Goal: Task Accomplishment & Management: Manage account settings

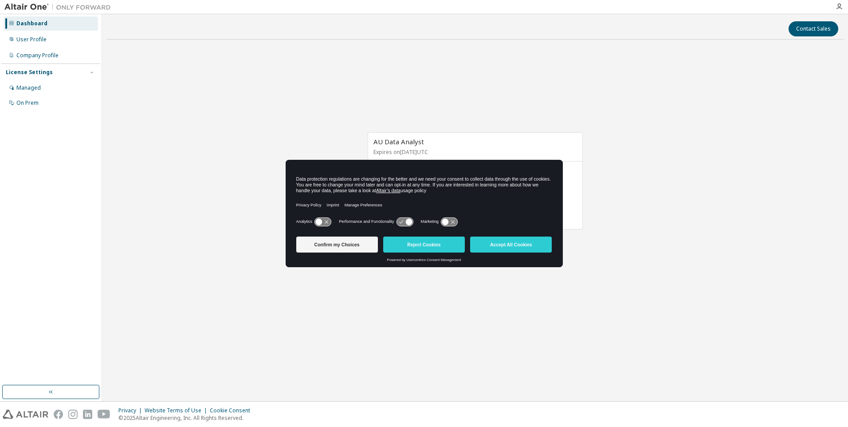
click at [337, 245] on button "Confirm my Choices" at bounding box center [337, 244] width 82 height 16
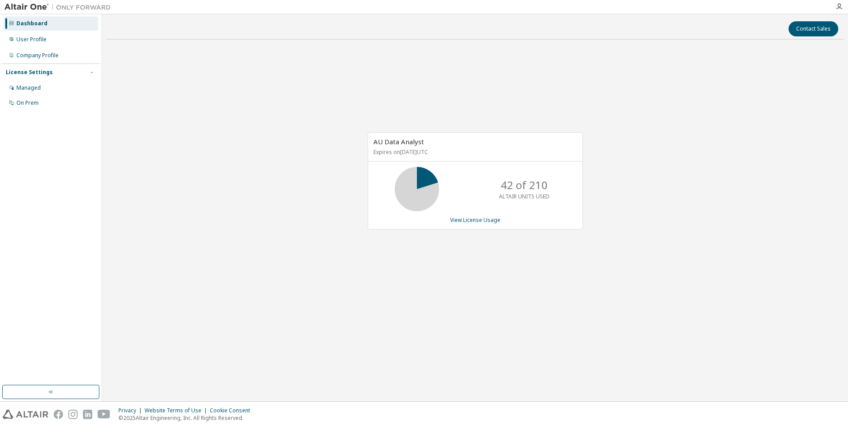
click at [26, 21] on div "Dashboard" at bounding box center [31, 23] width 31 height 7
click at [25, 39] on div "User Profile" at bounding box center [31, 39] width 30 height 7
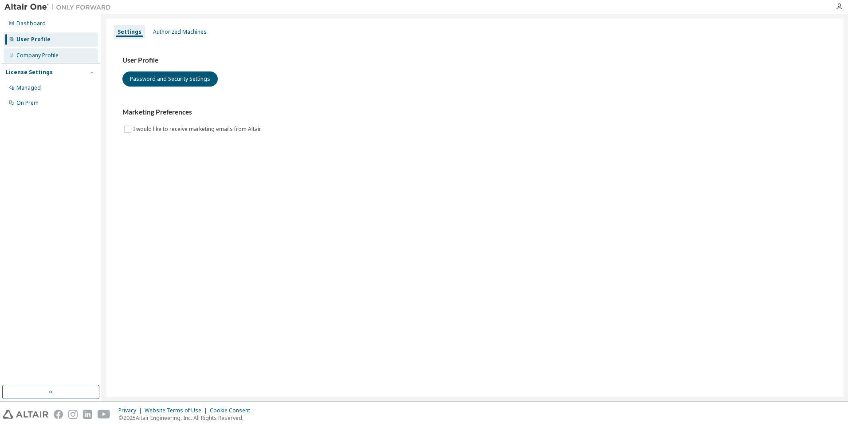
click at [35, 55] on div "Company Profile" at bounding box center [37, 55] width 42 height 7
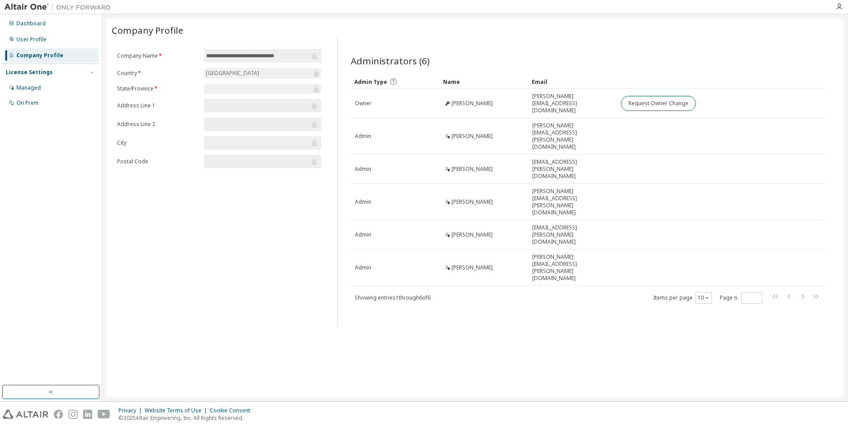
click at [29, 73] on div "License Settings" at bounding box center [29, 72] width 47 height 7
click at [20, 74] on div "License Settings" at bounding box center [29, 72] width 47 height 7
